Goal: Information Seeking & Learning: Learn about a topic

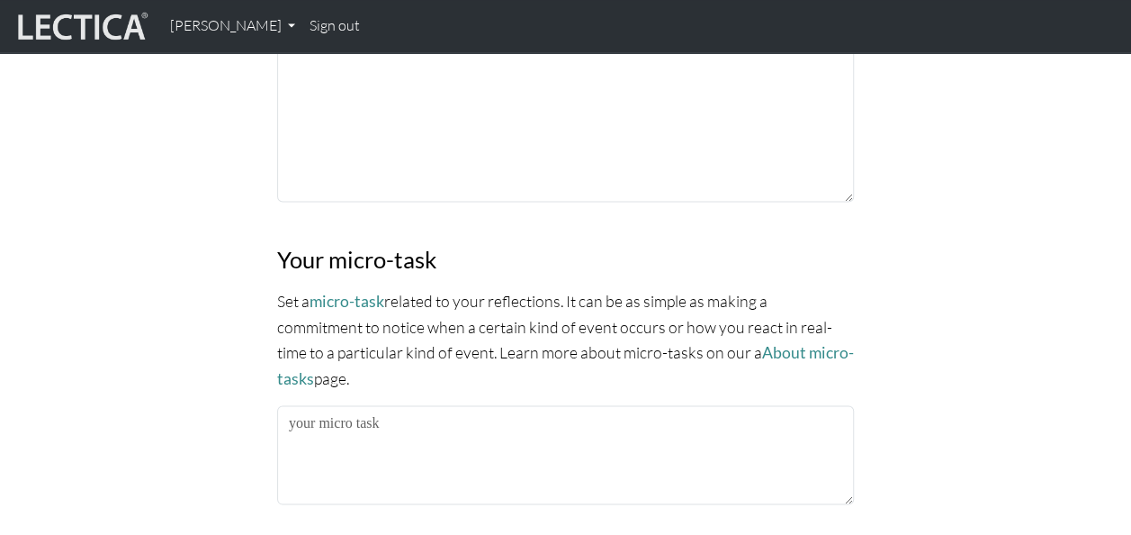
scroll to position [1598, 0]
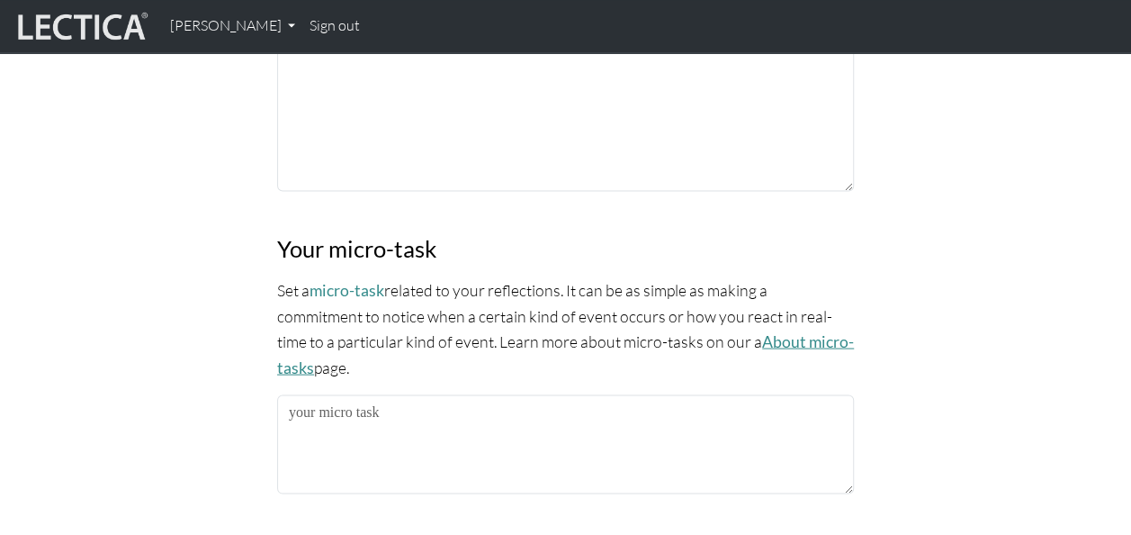
click at [806, 331] on link "About micro-tasks" at bounding box center [565, 353] width 577 height 45
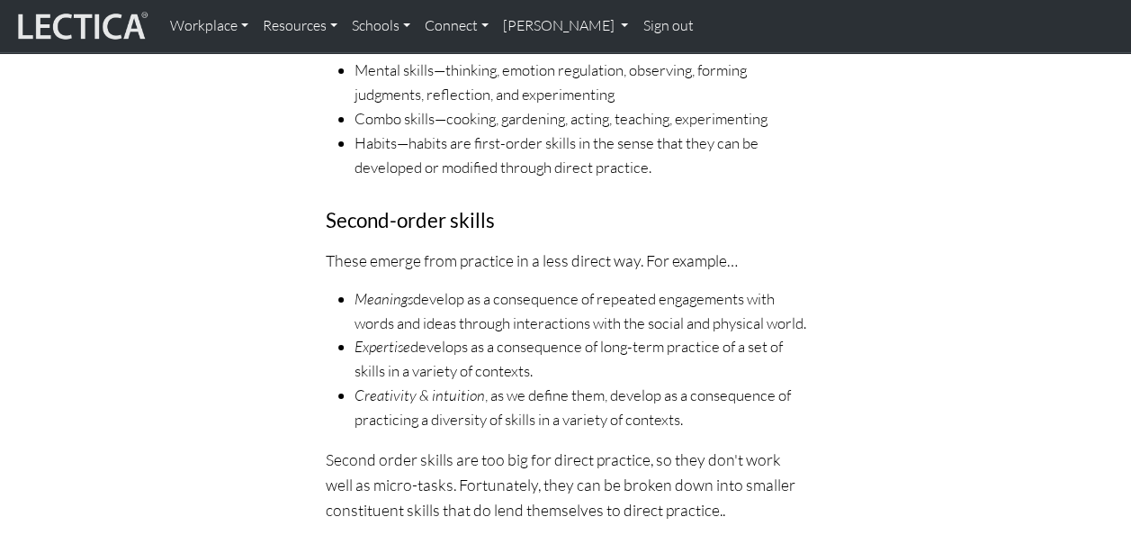
scroll to position [3078, 0]
drag, startPoint x: 894, startPoint y: 237, endPoint x: 900, endPoint y: 194, distance: 42.6
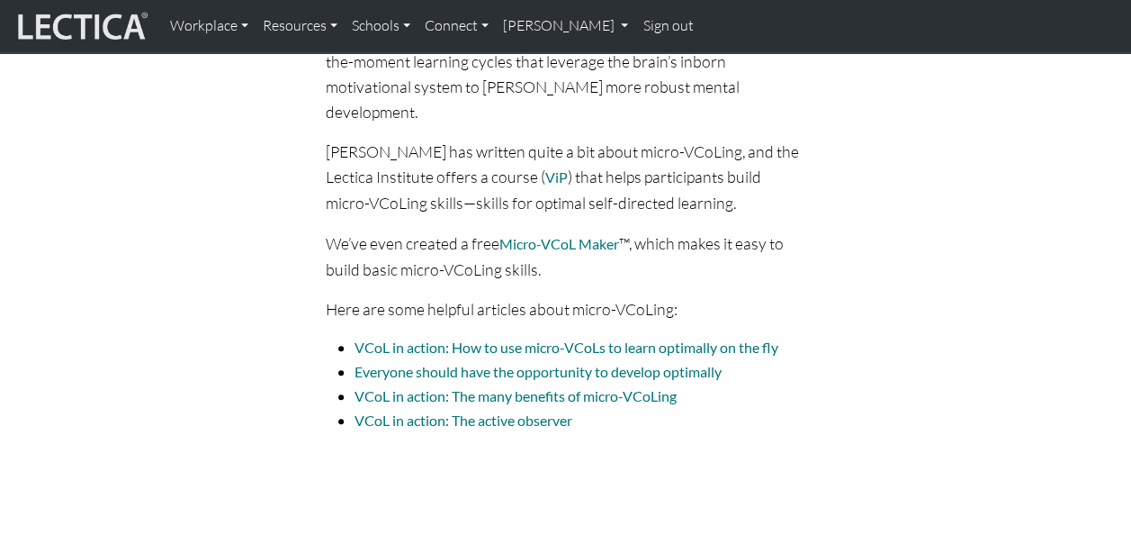
scroll to position [4185, 0]
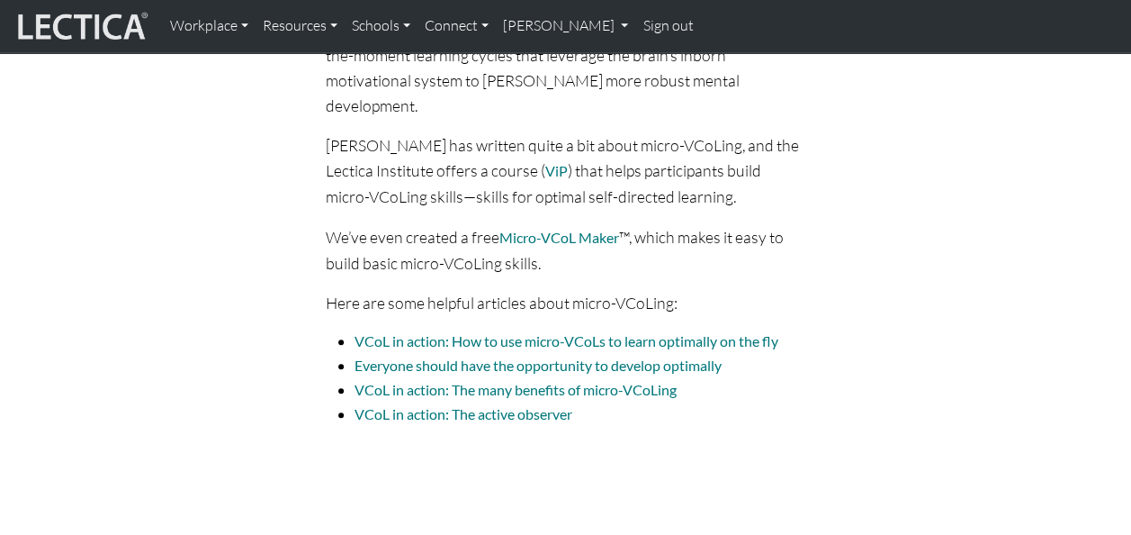
click at [569, 234] on span "Micro-VCoL Maker" at bounding box center [559, 237] width 120 height 17
click at [513, 336] on span "VCoL in action: How to use micro-VCoLs to learn optimally on the fly" at bounding box center [567, 340] width 424 height 17
